Goal: Information Seeking & Learning: Learn about a topic

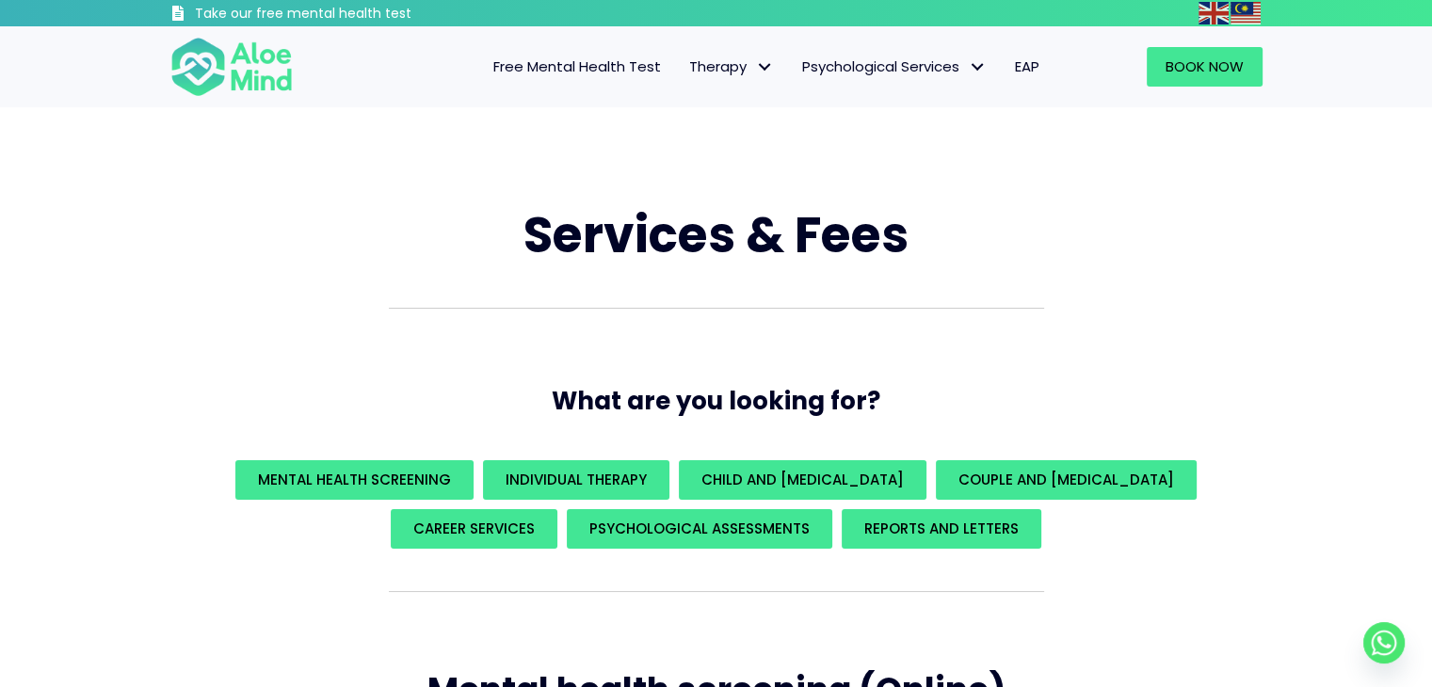
scroll to position [94, 0]
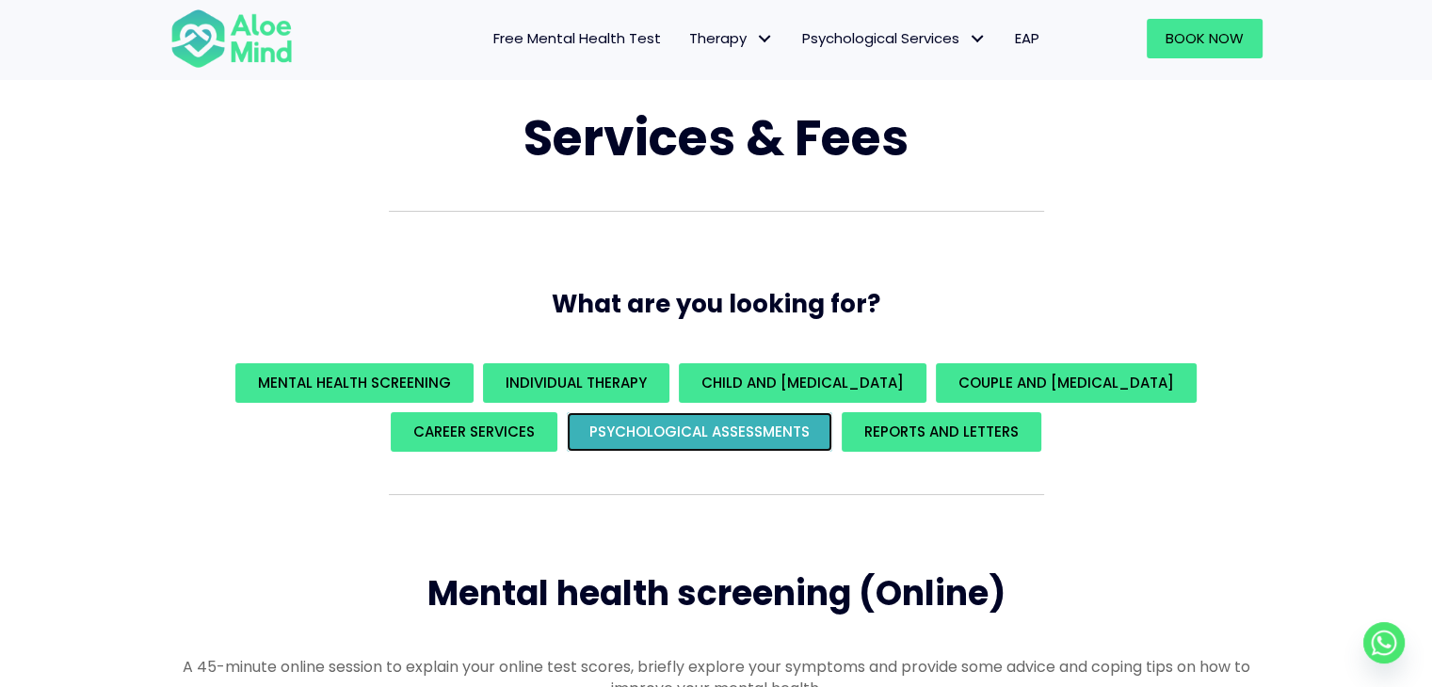
click at [633, 433] on span "Psychological assessments" at bounding box center [699, 432] width 220 height 20
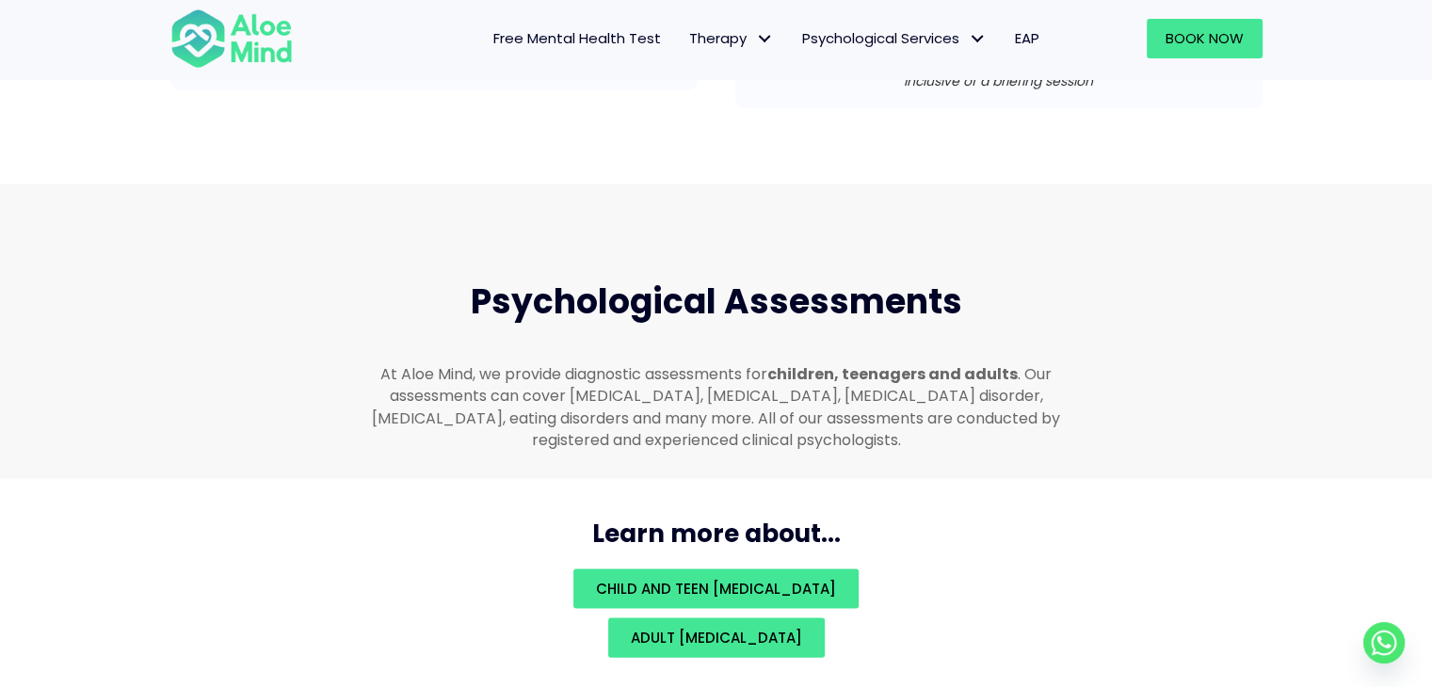
scroll to position [3995, 0]
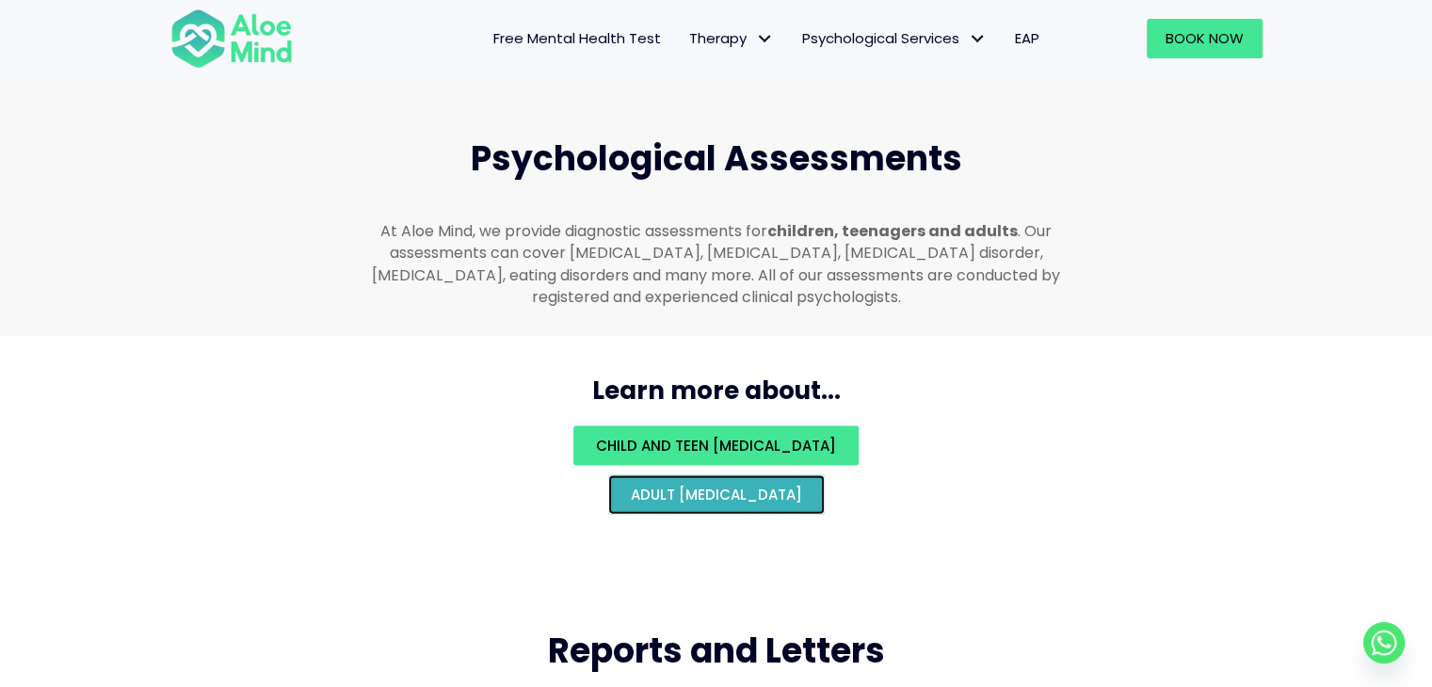
click at [769, 485] on span "Adult [MEDICAL_DATA]" at bounding box center [716, 495] width 171 height 20
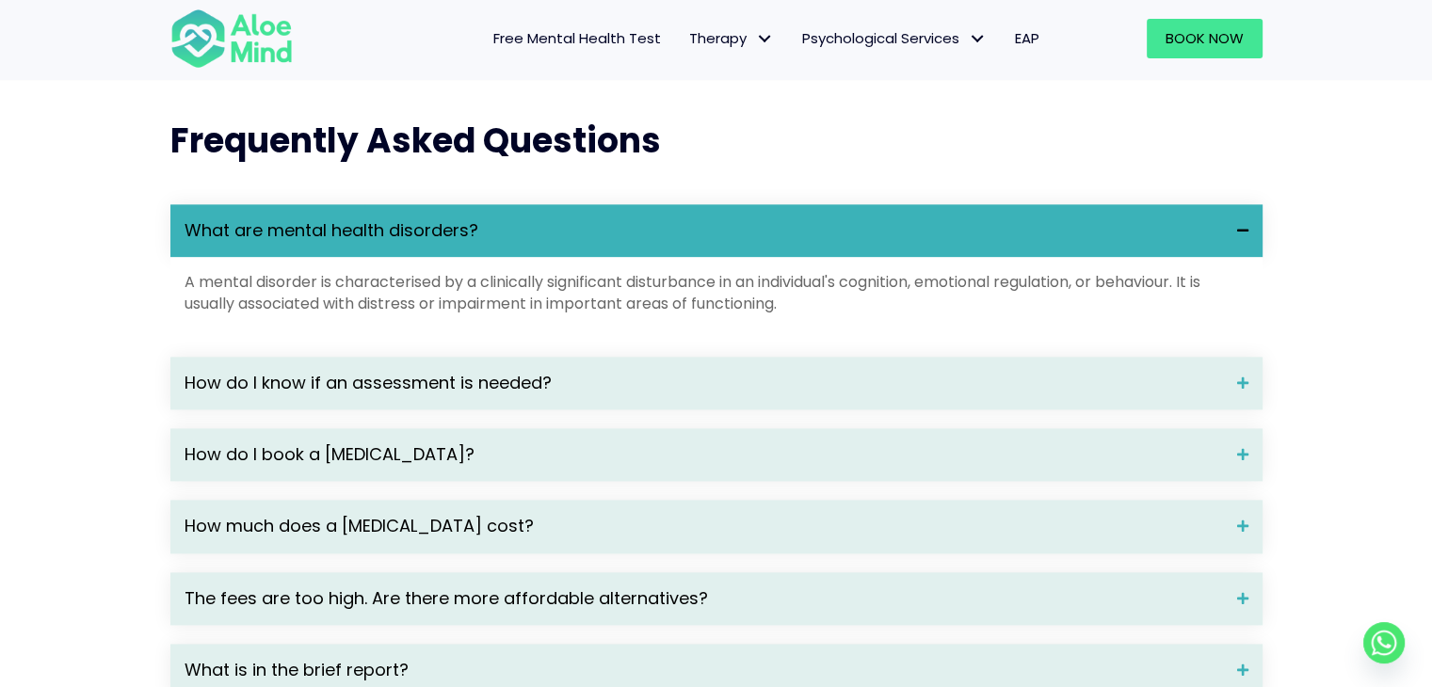
scroll to position [2447, 0]
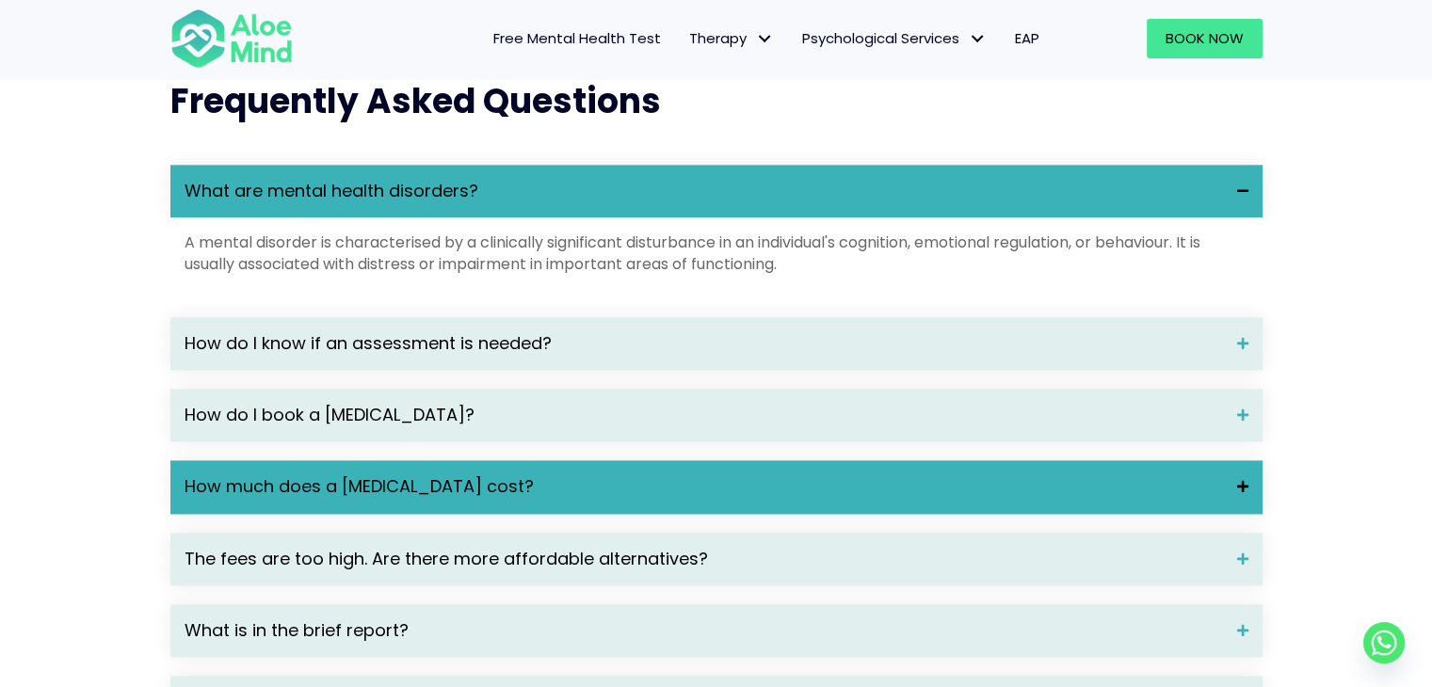
click at [889, 499] on span "How much does a [MEDICAL_DATA] cost?" at bounding box center [703, 486] width 1038 height 24
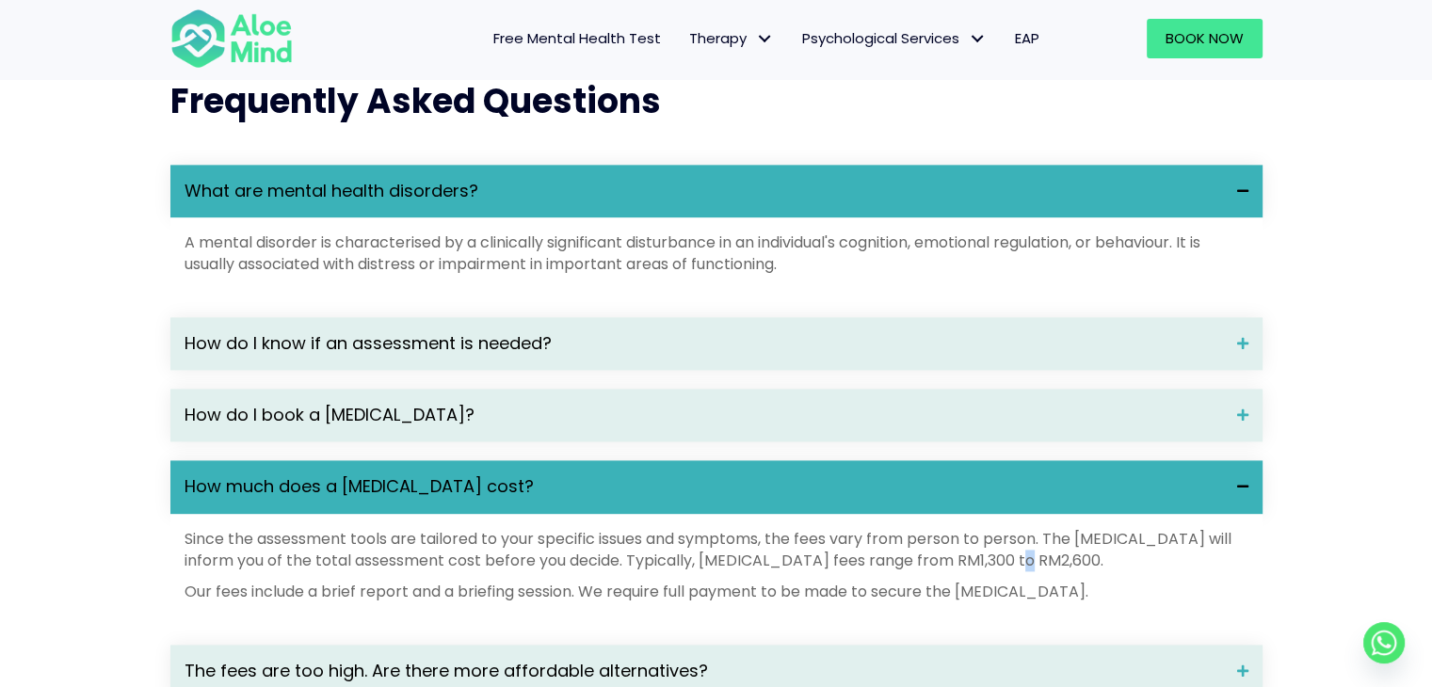
drag, startPoint x: 1044, startPoint y: 581, endPoint x: 1076, endPoint y: 585, distance: 32.2
click at [1065, 571] on p "Since the assessment tools are tailored to your specific issues and symptoms, t…" at bounding box center [716, 549] width 1064 height 43
click at [1229, 571] on p "Since the assessment tools are tailored to your specific issues and symptoms, t…" at bounding box center [716, 549] width 1064 height 43
click at [1026, 571] on p "Since the assessment tools are tailored to your specific issues and symptoms, t…" at bounding box center [716, 549] width 1064 height 43
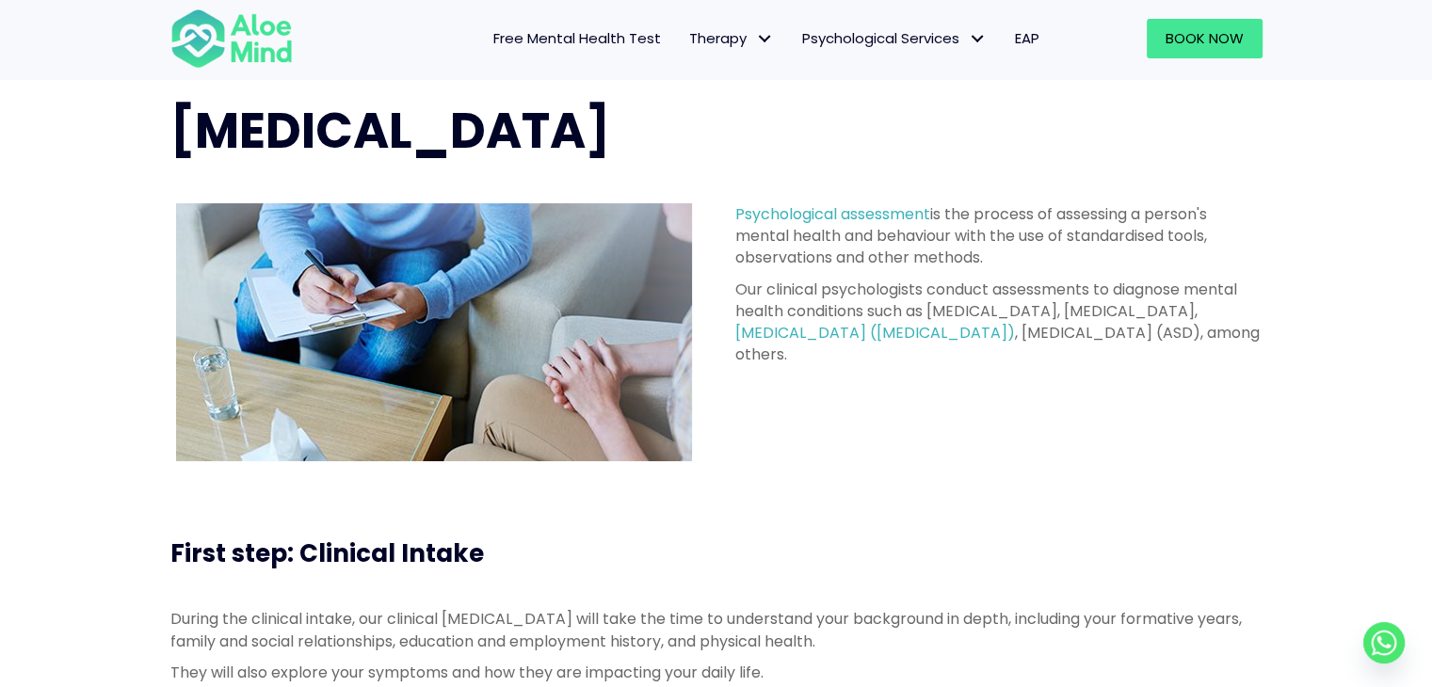
scroll to position [0, 0]
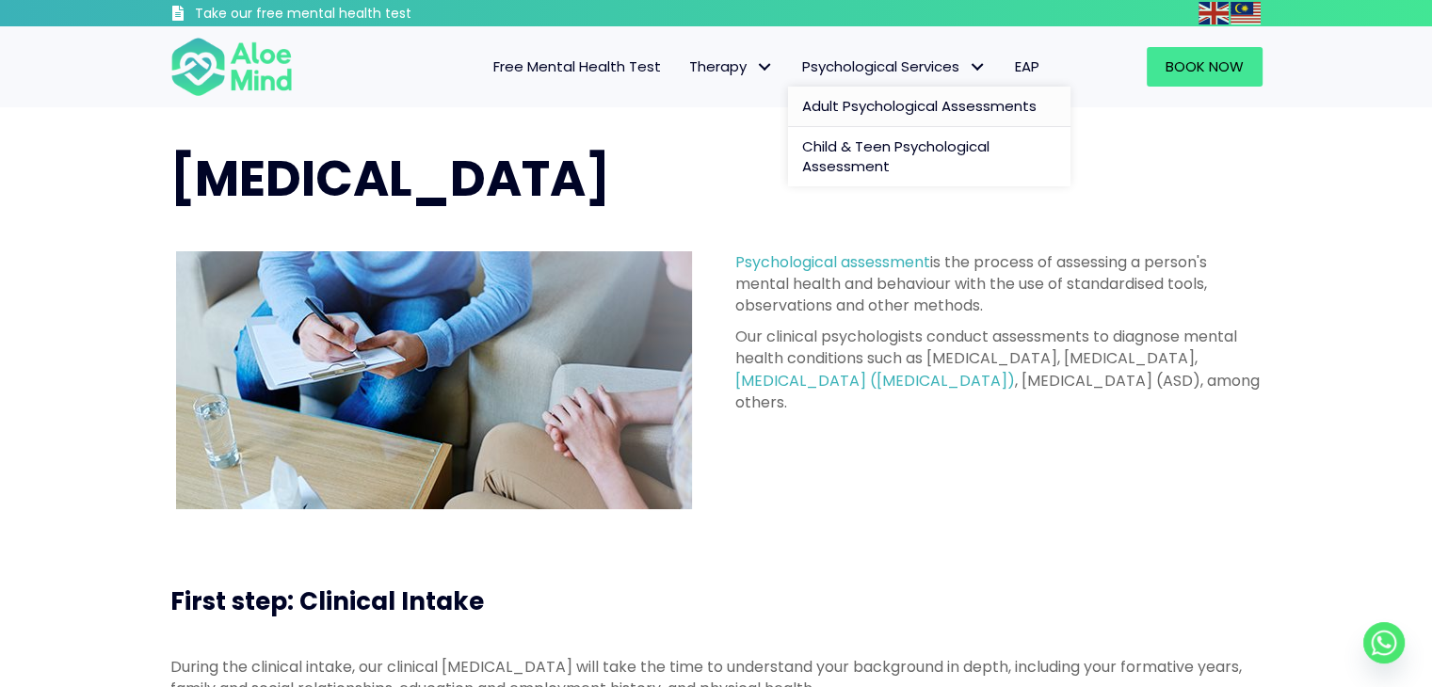
click at [957, 69] on span "Psychological Services" at bounding box center [894, 66] width 184 height 20
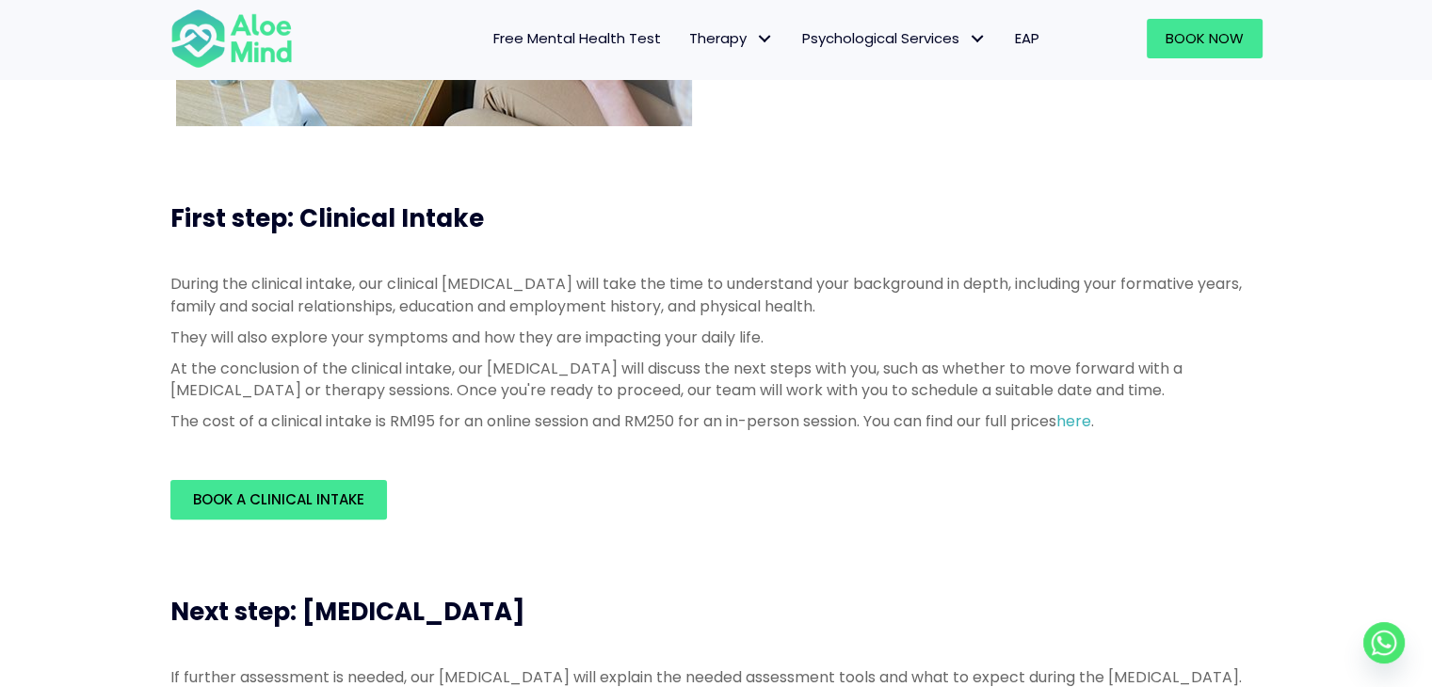
scroll to position [376, 0]
